Goal: Transaction & Acquisition: Purchase product/service

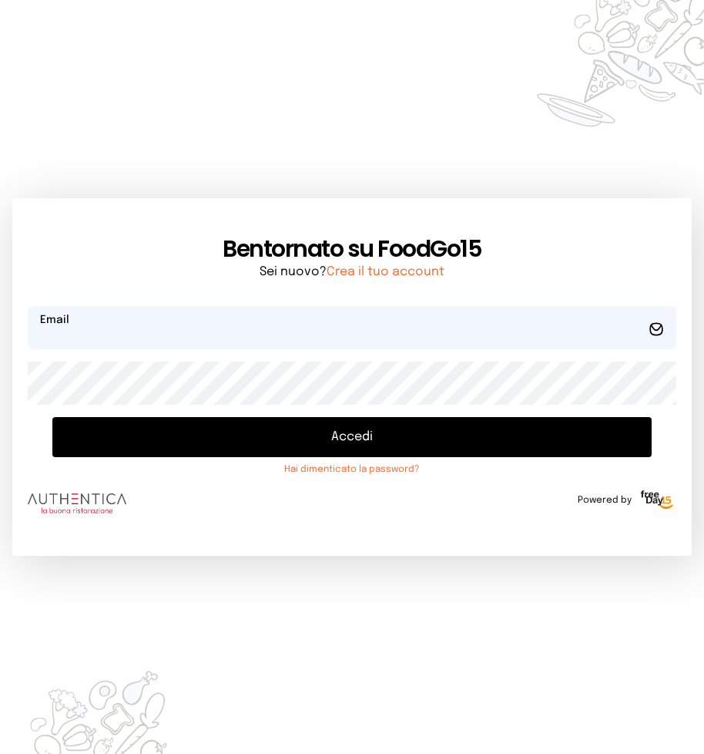
type input "**********"
click at [331, 435] on button "Accedi" at bounding box center [352, 437] width 600 height 40
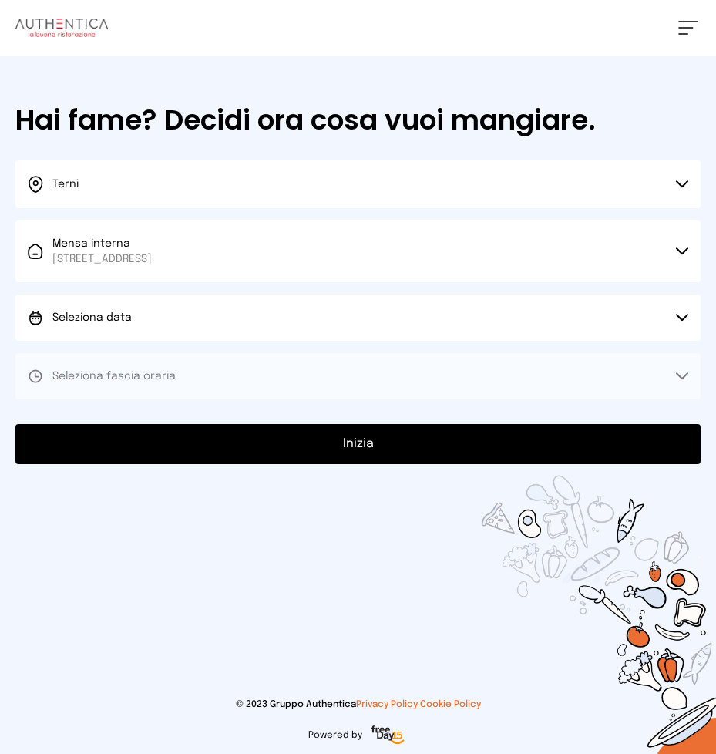
drag, startPoint x: 684, startPoint y: 315, endPoint x: 666, endPoint y: 313, distance: 17.9
click at [684, 314] on icon at bounding box center [682, 318] width 12 height 8
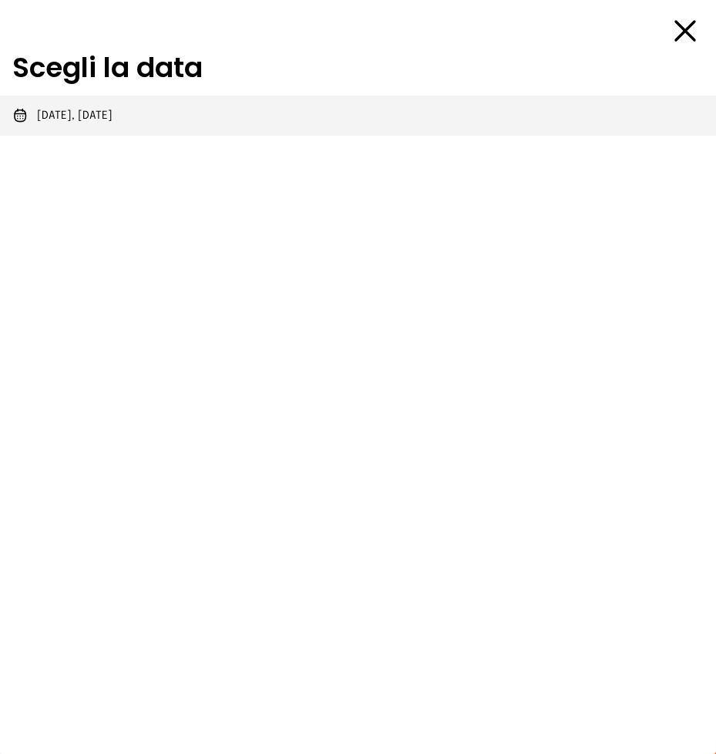
click at [87, 113] on span "[DATE], [DATE]" at bounding box center [75, 115] width 76 height 15
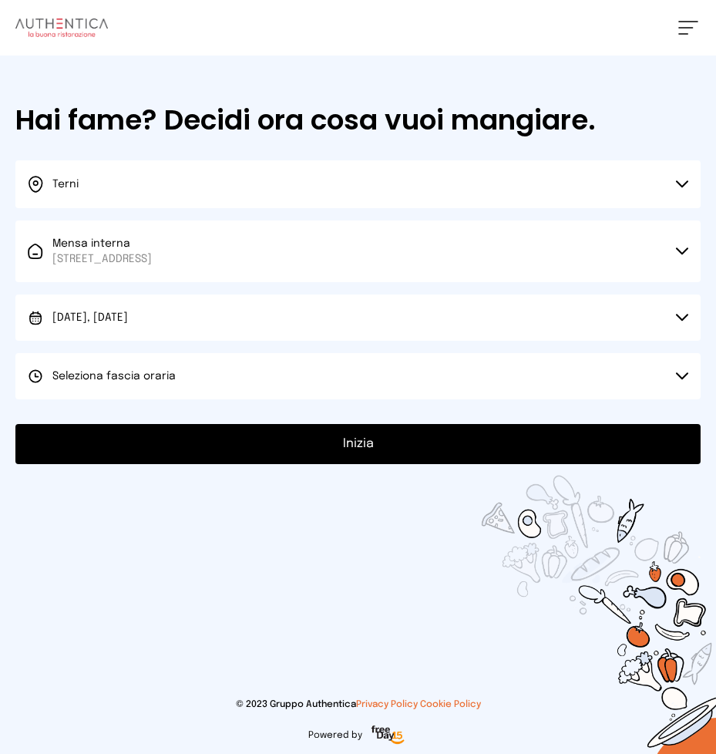
click at [678, 375] on icon at bounding box center [682, 375] width 11 height 5
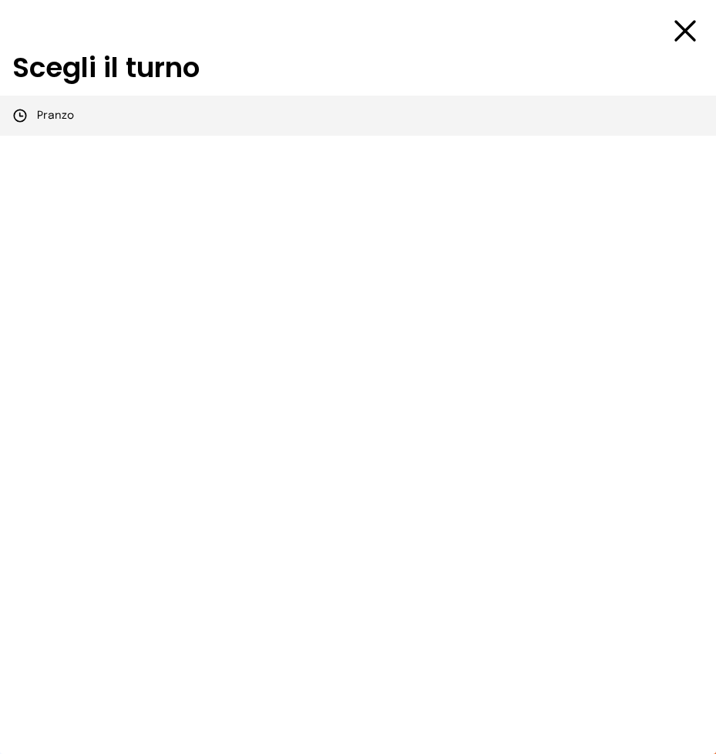
click at [56, 113] on span "Pranzo" at bounding box center [55, 115] width 37 height 15
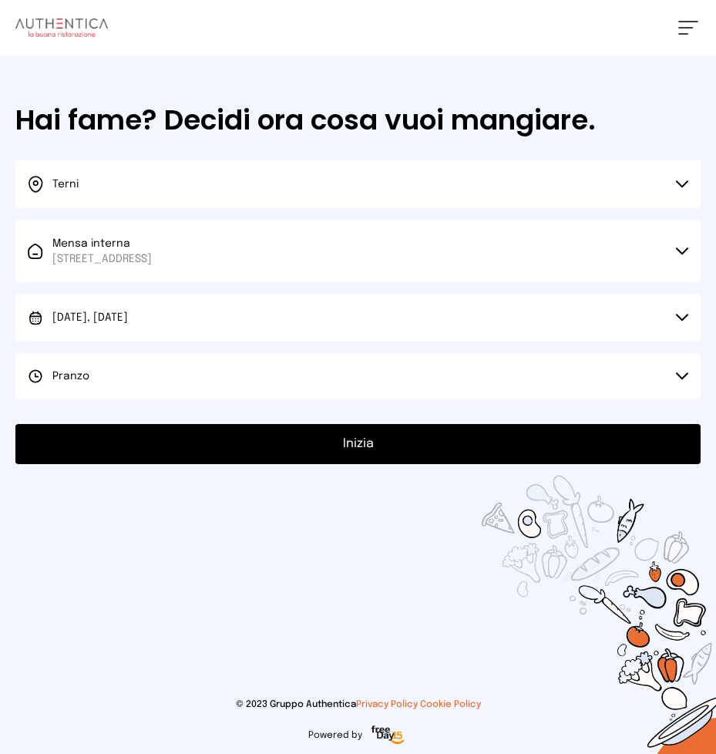
click at [358, 446] on button "Inizia" at bounding box center [357, 444] width 685 height 40
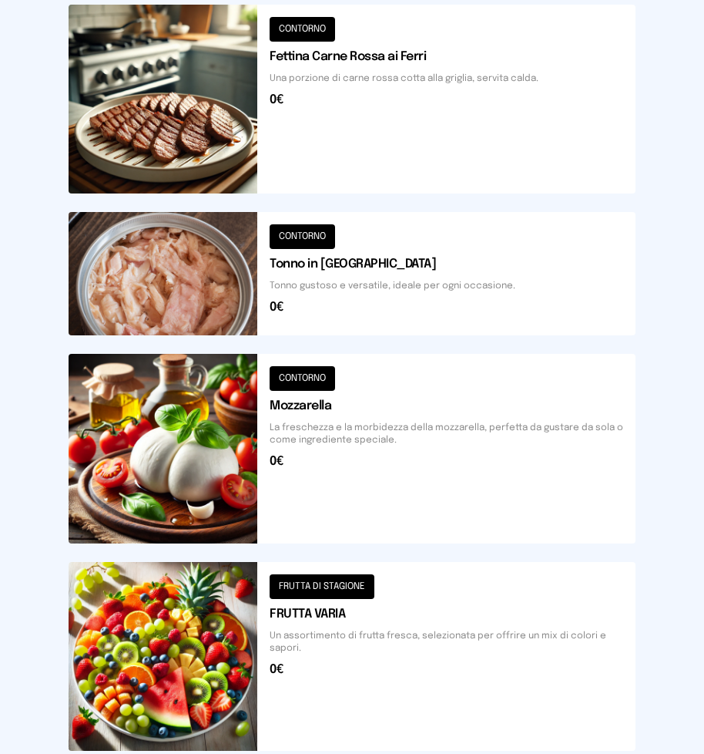
scroll to position [896, 0]
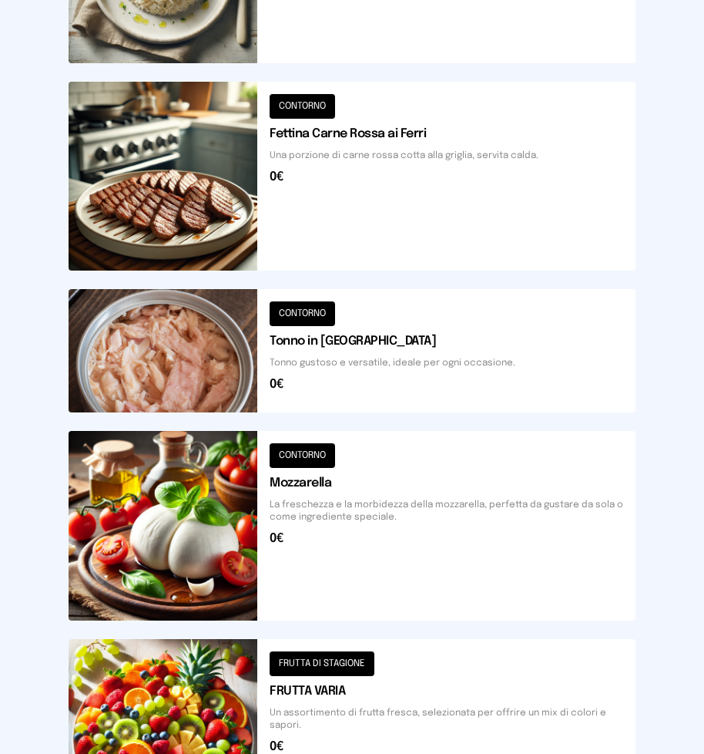
click at [162, 207] on button at bounding box center [352, 176] width 567 height 189
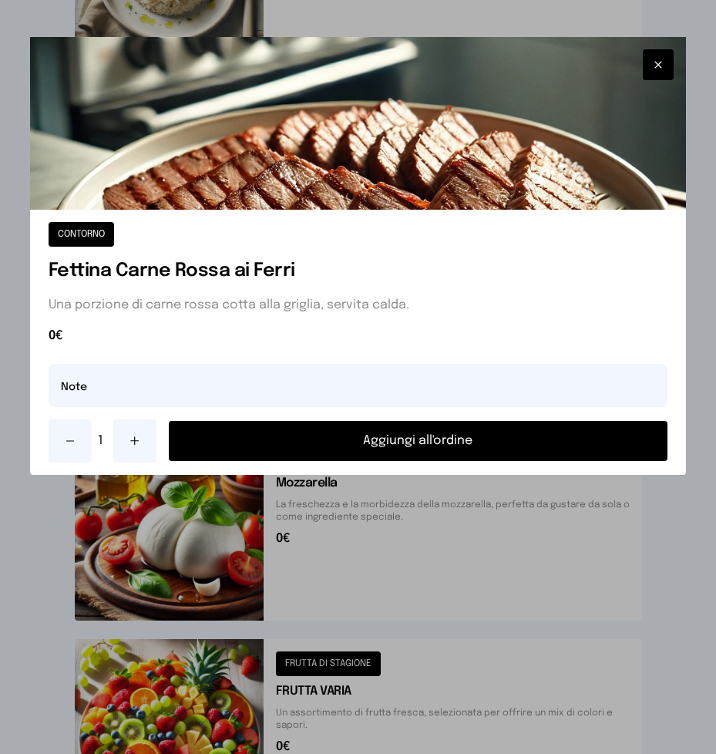
click at [392, 439] on button "Aggiungi all'ordine" at bounding box center [418, 441] width 499 height 40
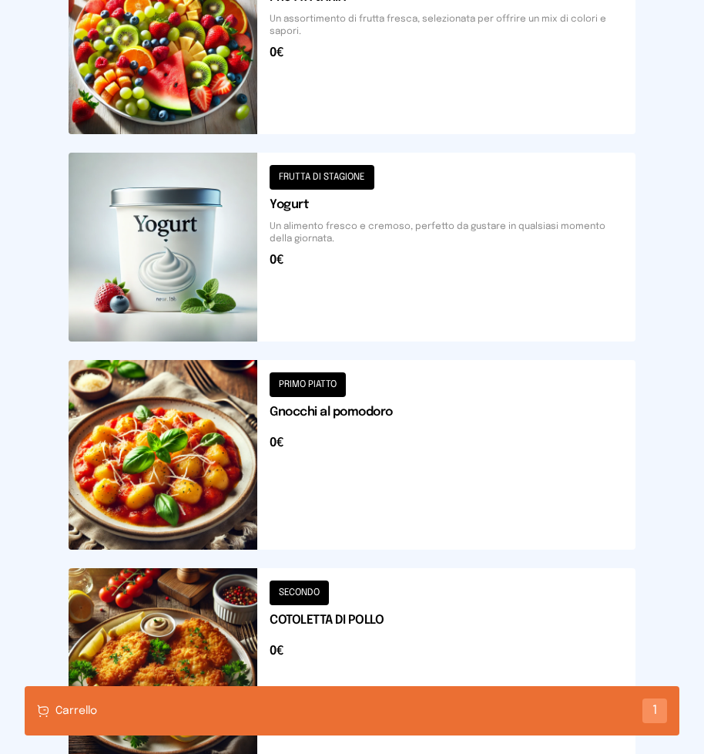
scroll to position [1821, 0]
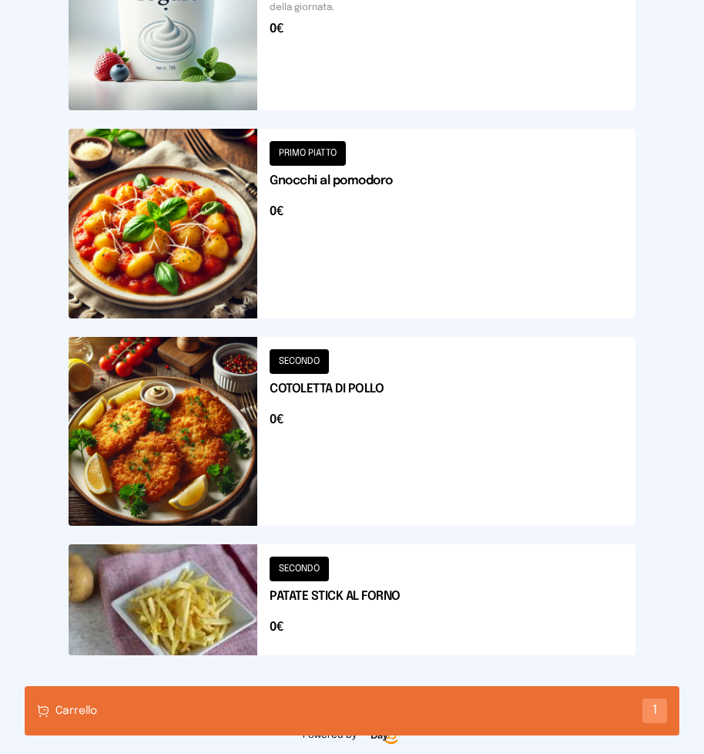
click at [146, 439] on button at bounding box center [352, 431] width 567 height 189
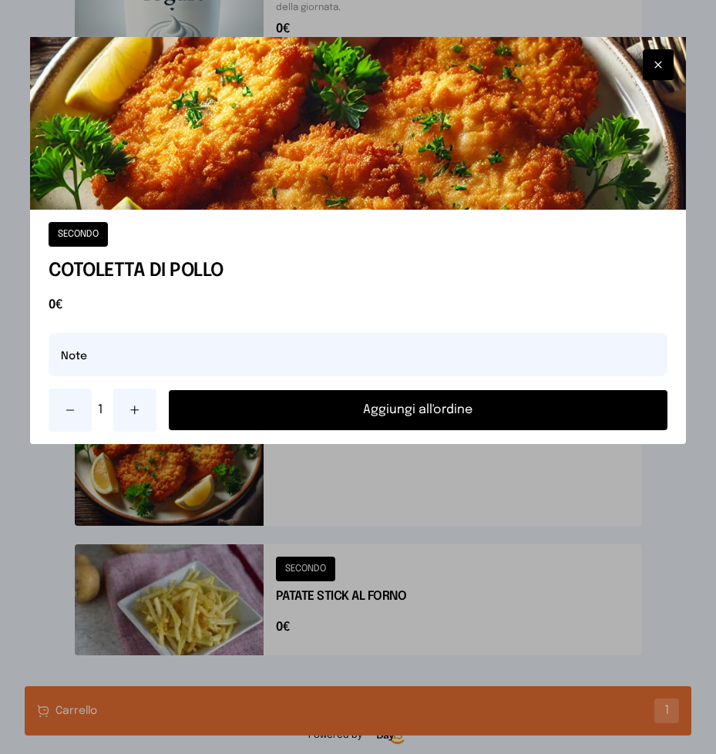
click at [341, 413] on button "Aggiungi all'ordine" at bounding box center [418, 410] width 499 height 40
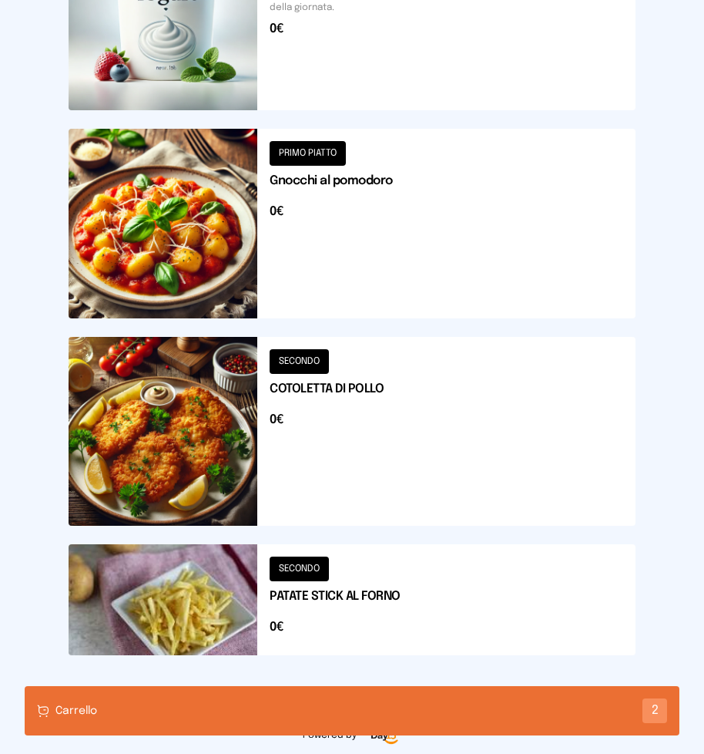
click at [200, 588] on button at bounding box center [352, 599] width 567 height 111
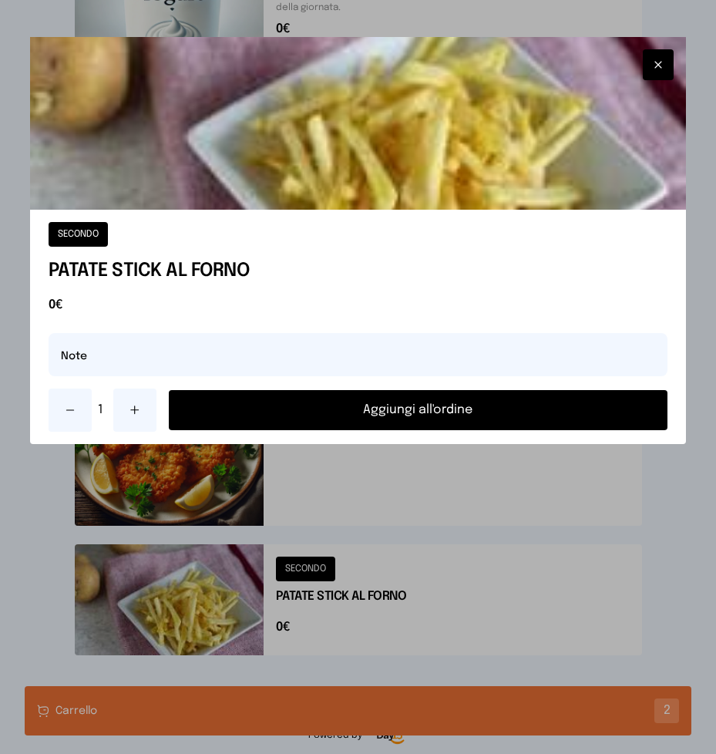
click at [358, 405] on button "Aggiungi all'ordine" at bounding box center [418, 410] width 499 height 40
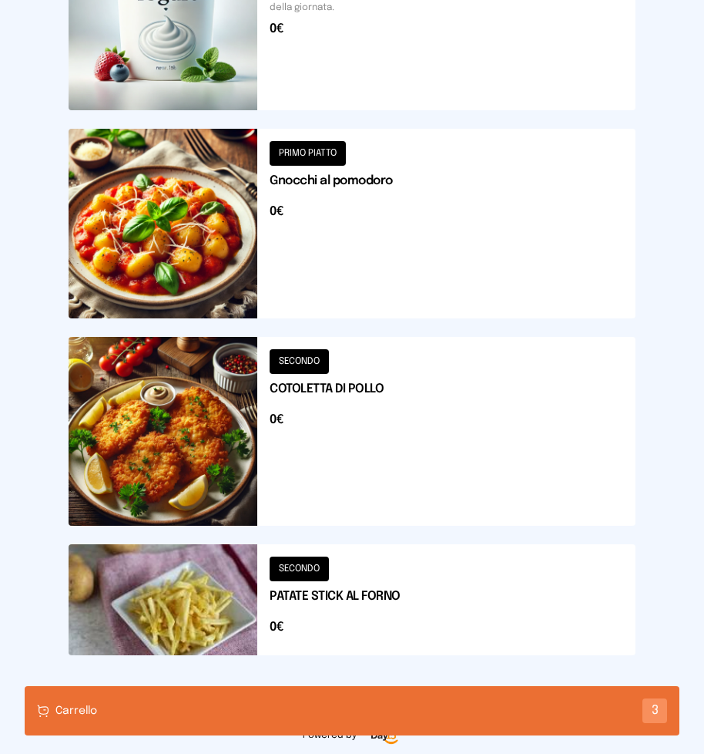
click at [268, 705] on div "Carrello 3" at bounding box center [352, 710] width 655 height 49
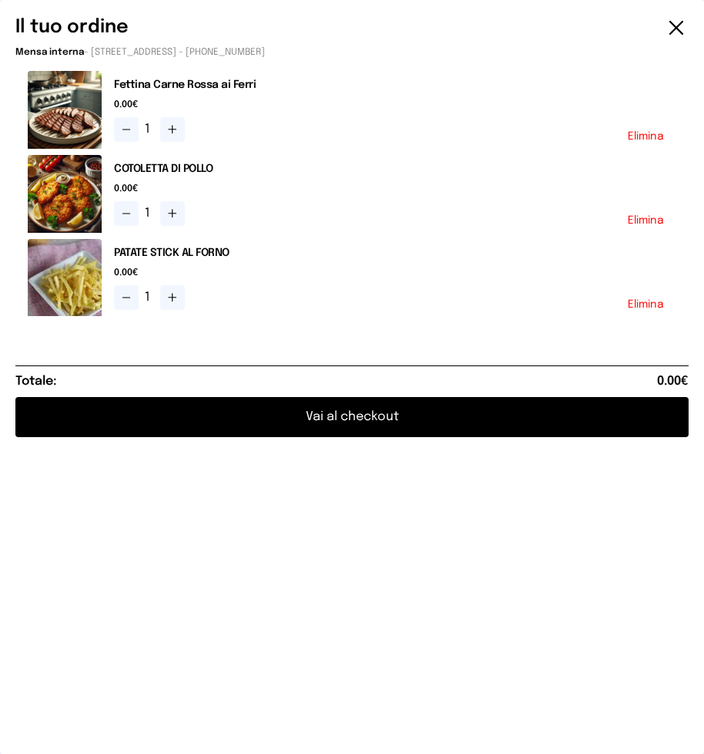
click at [364, 417] on button "Vai al checkout" at bounding box center [352, 417] width 674 height 40
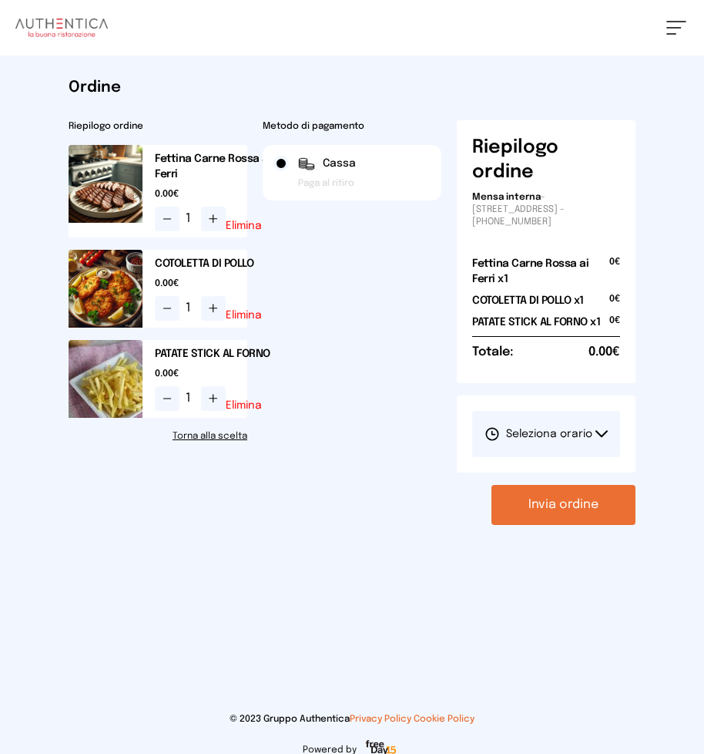
click at [598, 432] on icon at bounding box center [602, 433] width 11 height 5
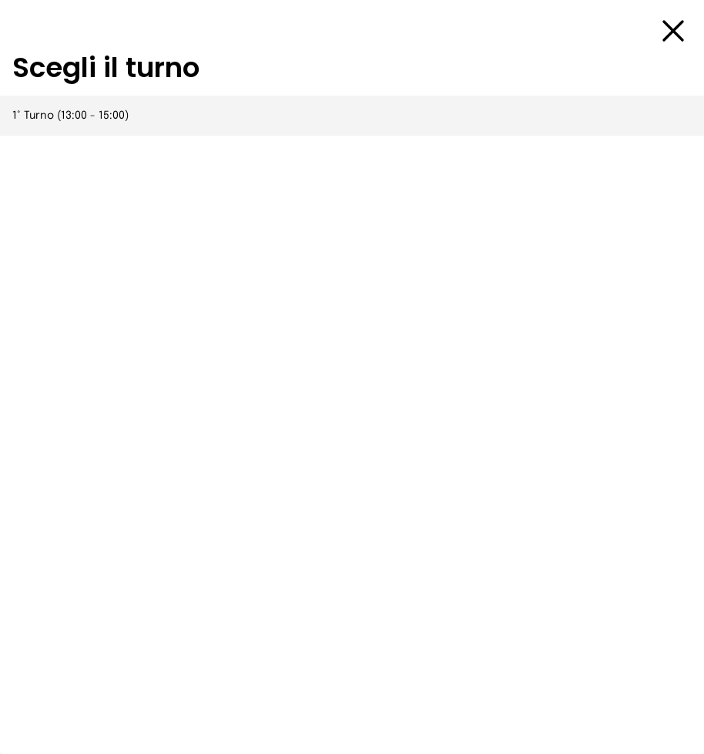
click at [99, 115] on span "1° Turno (13:00 - 15:00)" at bounding box center [70, 115] width 116 height 15
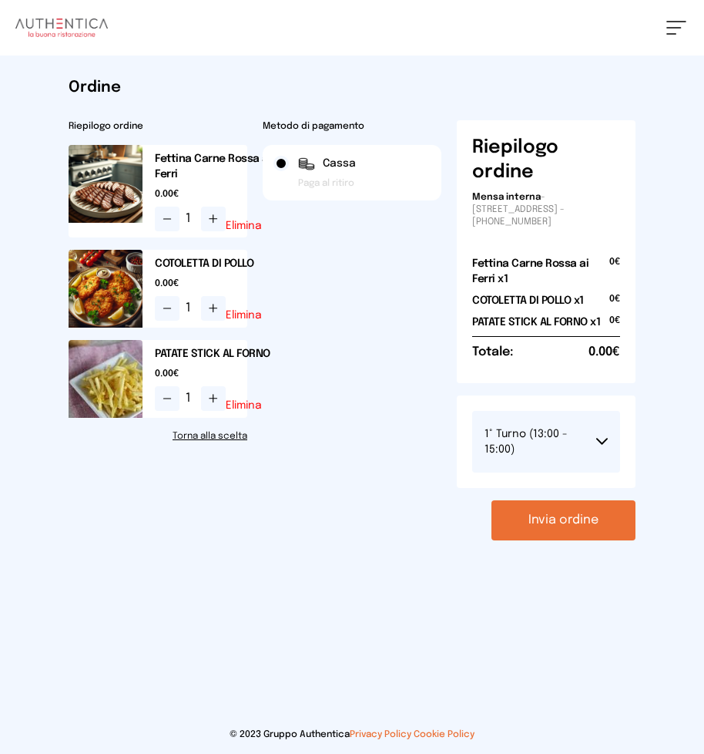
click at [599, 442] on icon at bounding box center [602, 441] width 10 height 5
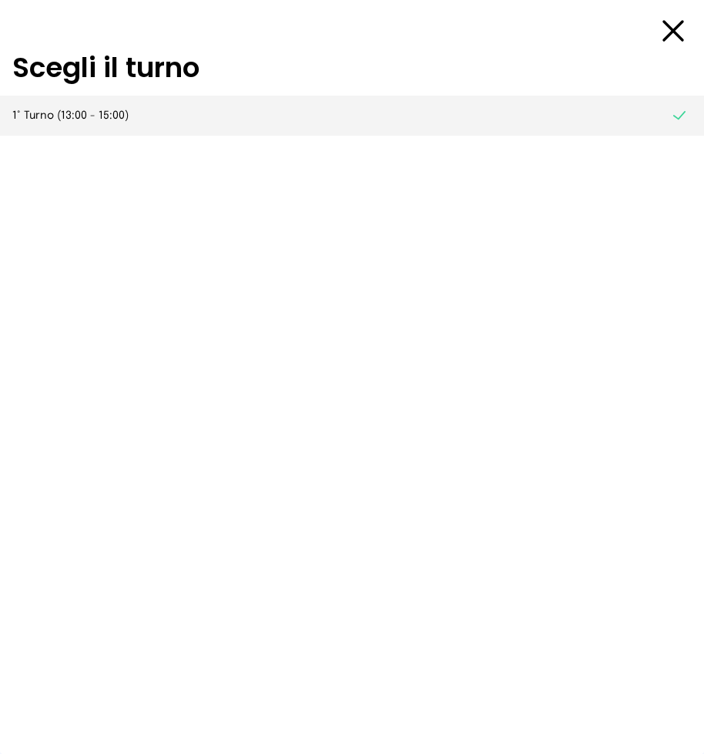
click at [105, 113] on span "1° Turno (13:00 - 15:00)" at bounding box center [70, 115] width 116 height 15
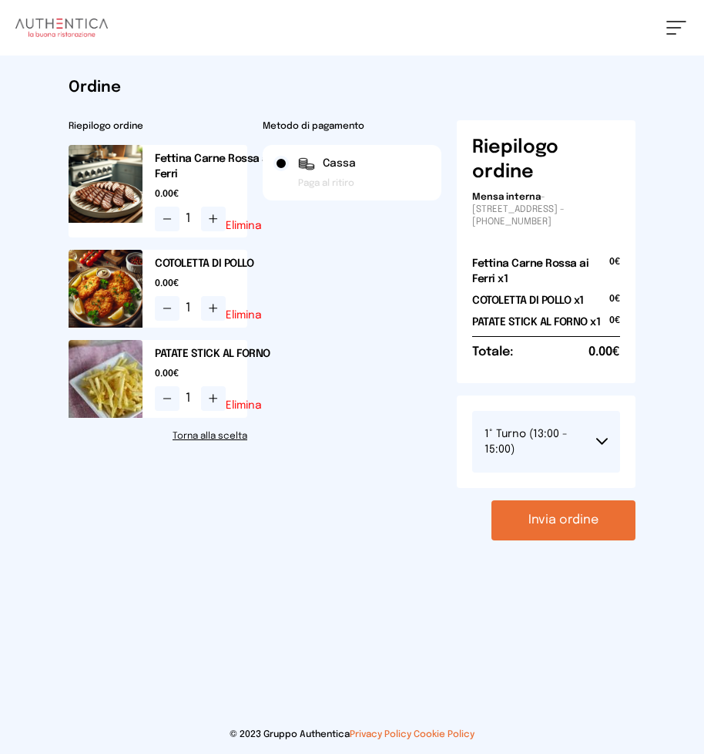
click at [583, 519] on button "Invia ordine" at bounding box center [564, 520] width 144 height 40
